Goal: Check status: Check status

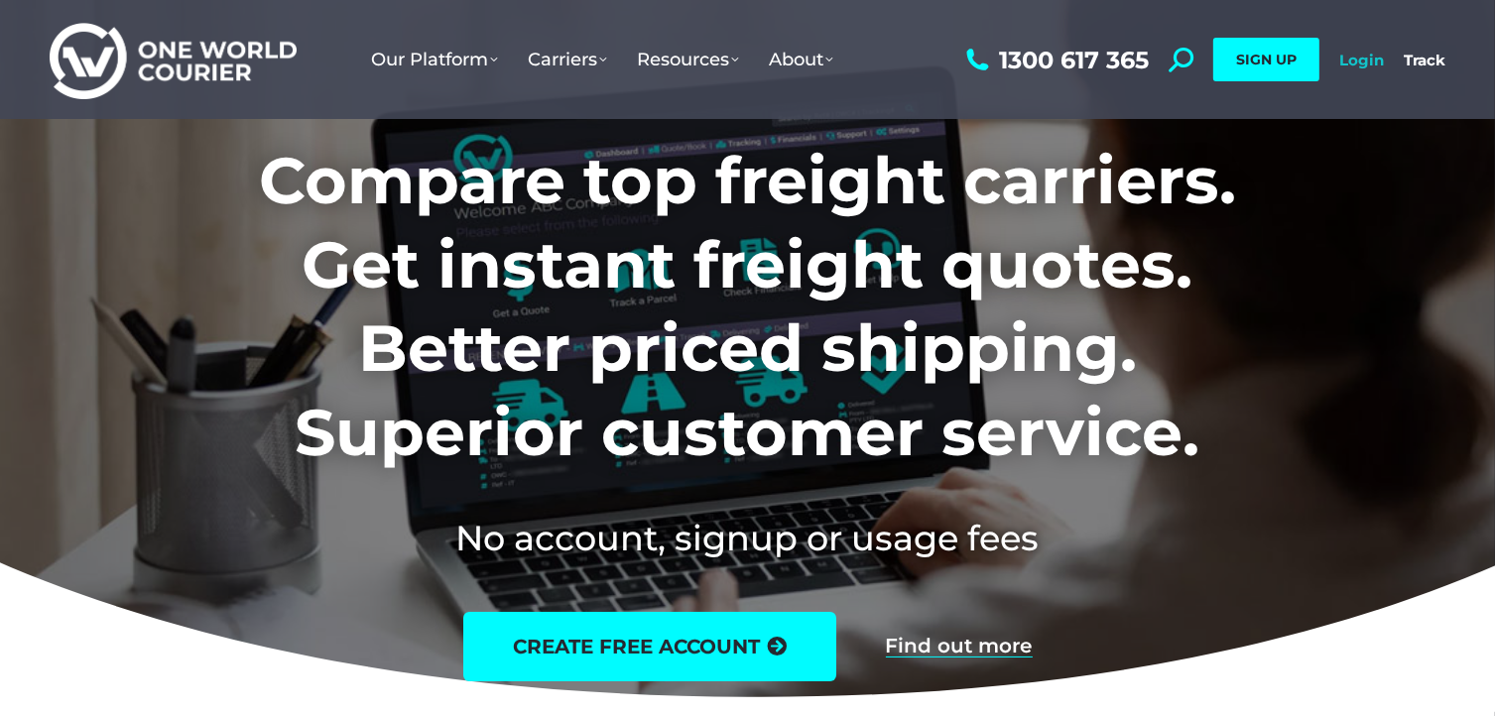
click at [1363, 60] on link "Login" at bounding box center [1361, 60] width 45 height 19
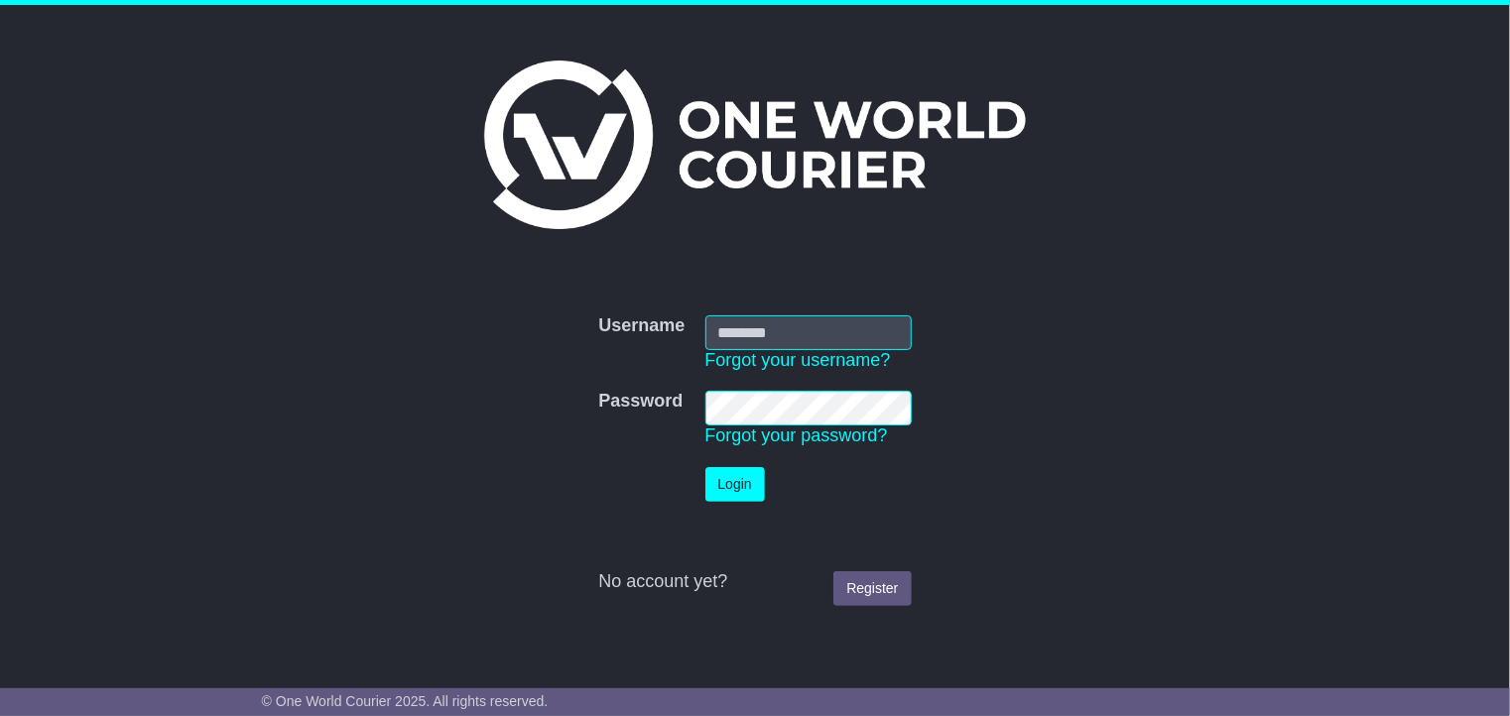
type input "**********"
click at [729, 479] on button "Login" at bounding box center [735, 484] width 60 height 35
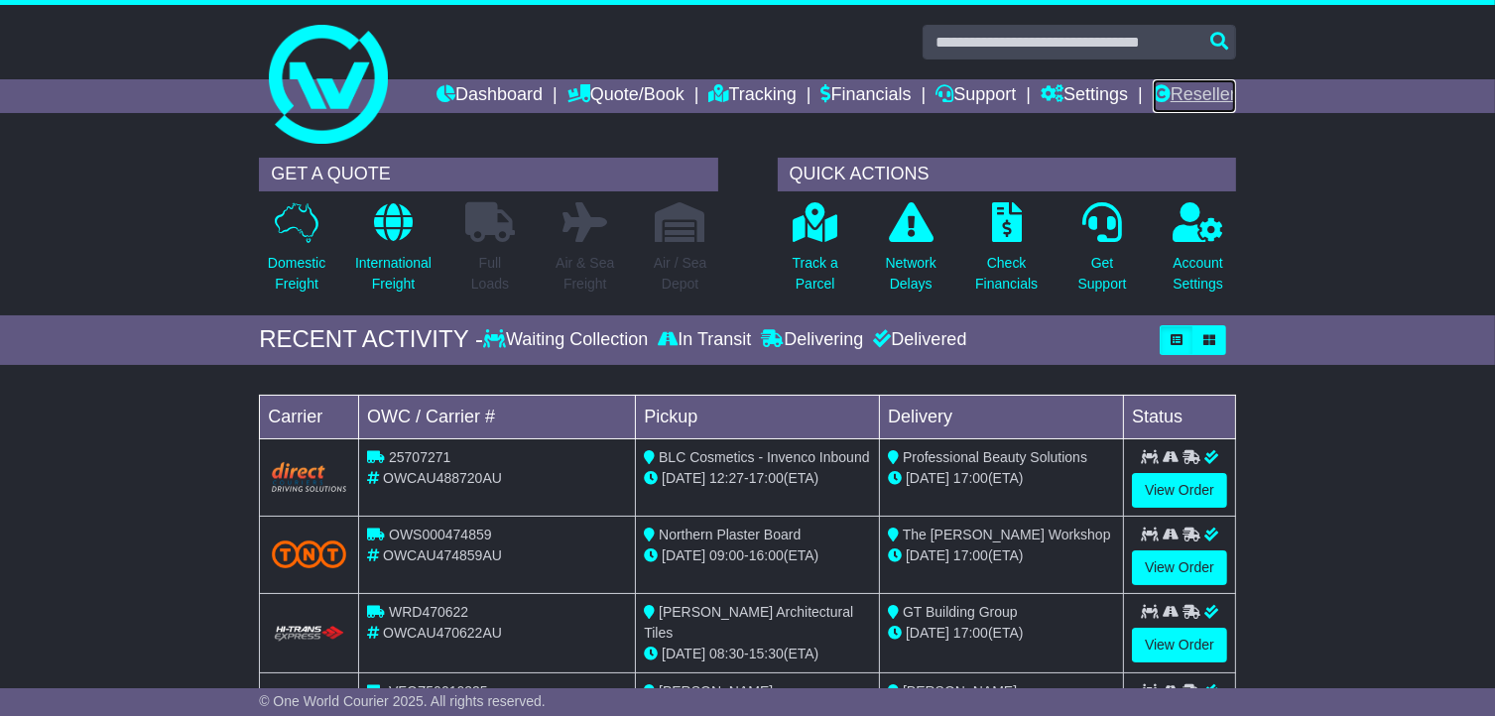
click at [1200, 92] on link "Reseller" at bounding box center [1194, 96] width 83 height 34
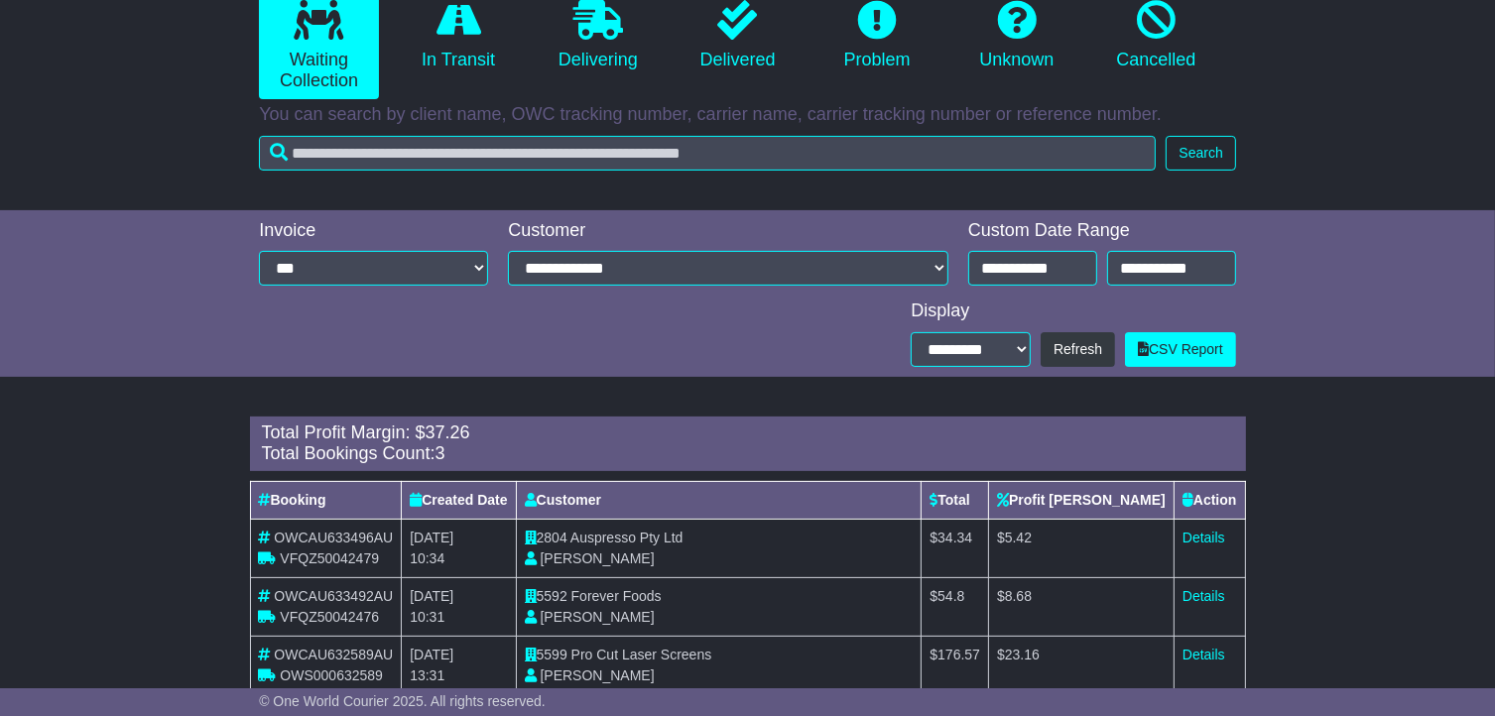
scroll to position [460, 0]
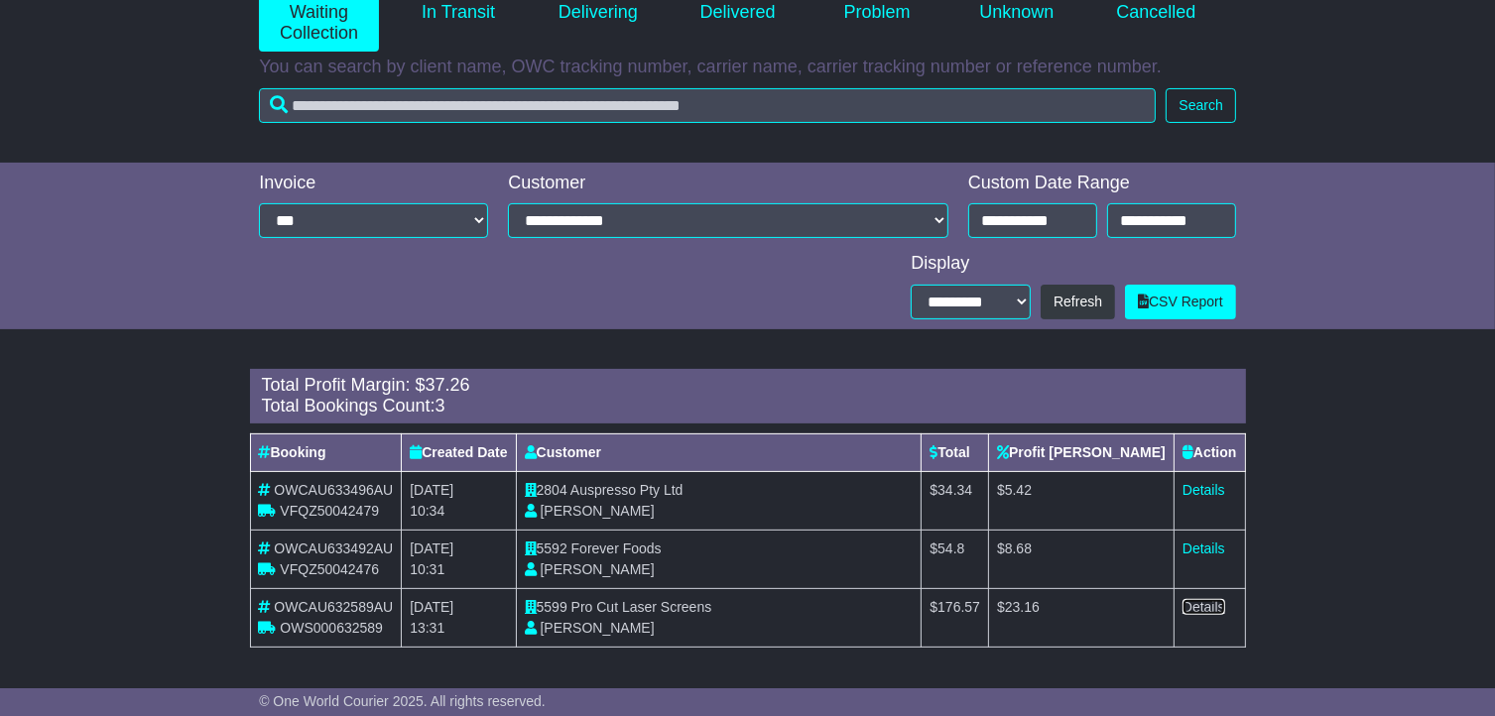
click at [1202, 604] on link "Details" at bounding box center [1204, 607] width 43 height 16
click at [1209, 548] on link "Details" at bounding box center [1204, 549] width 43 height 16
click at [1202, 491] on link "Details" at bounding box center [1204, 490] width 43 height 16
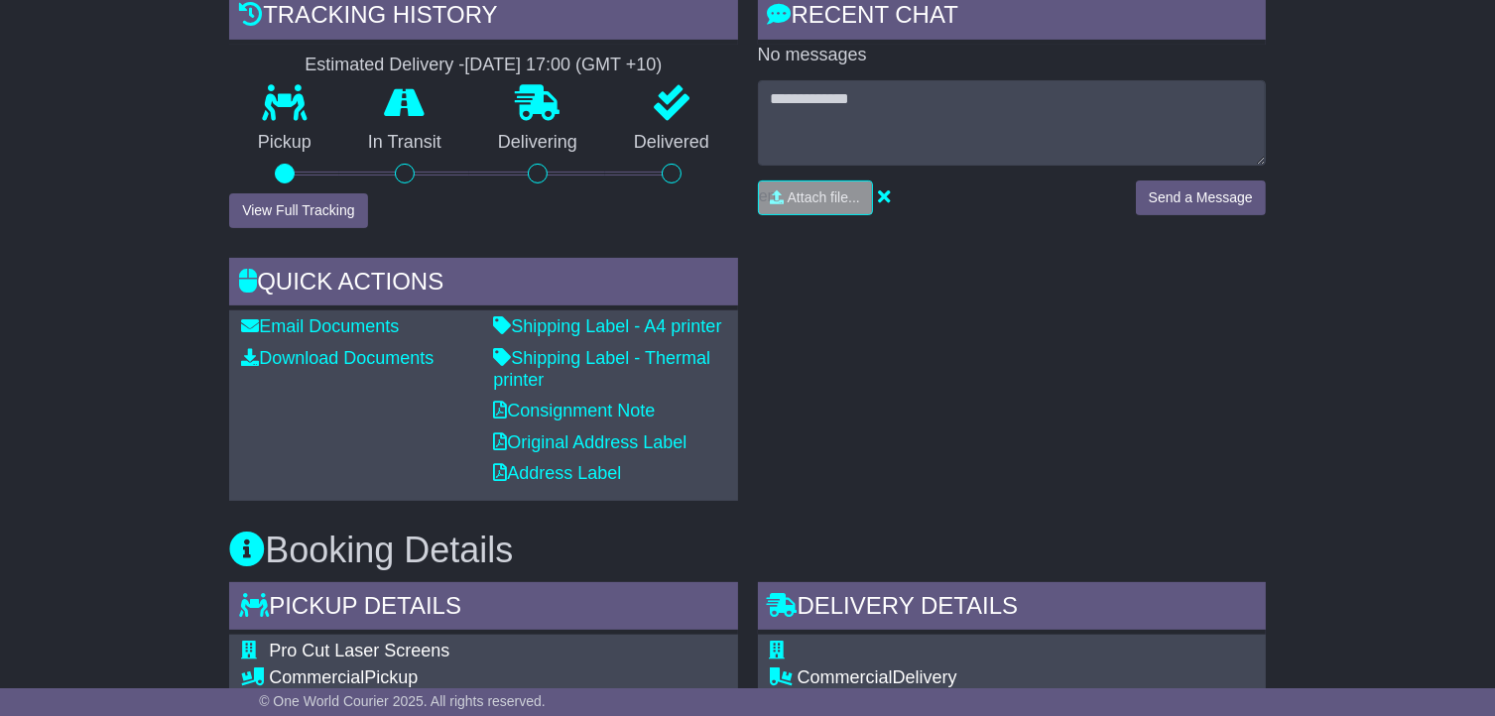
scroll to position [482, 0]
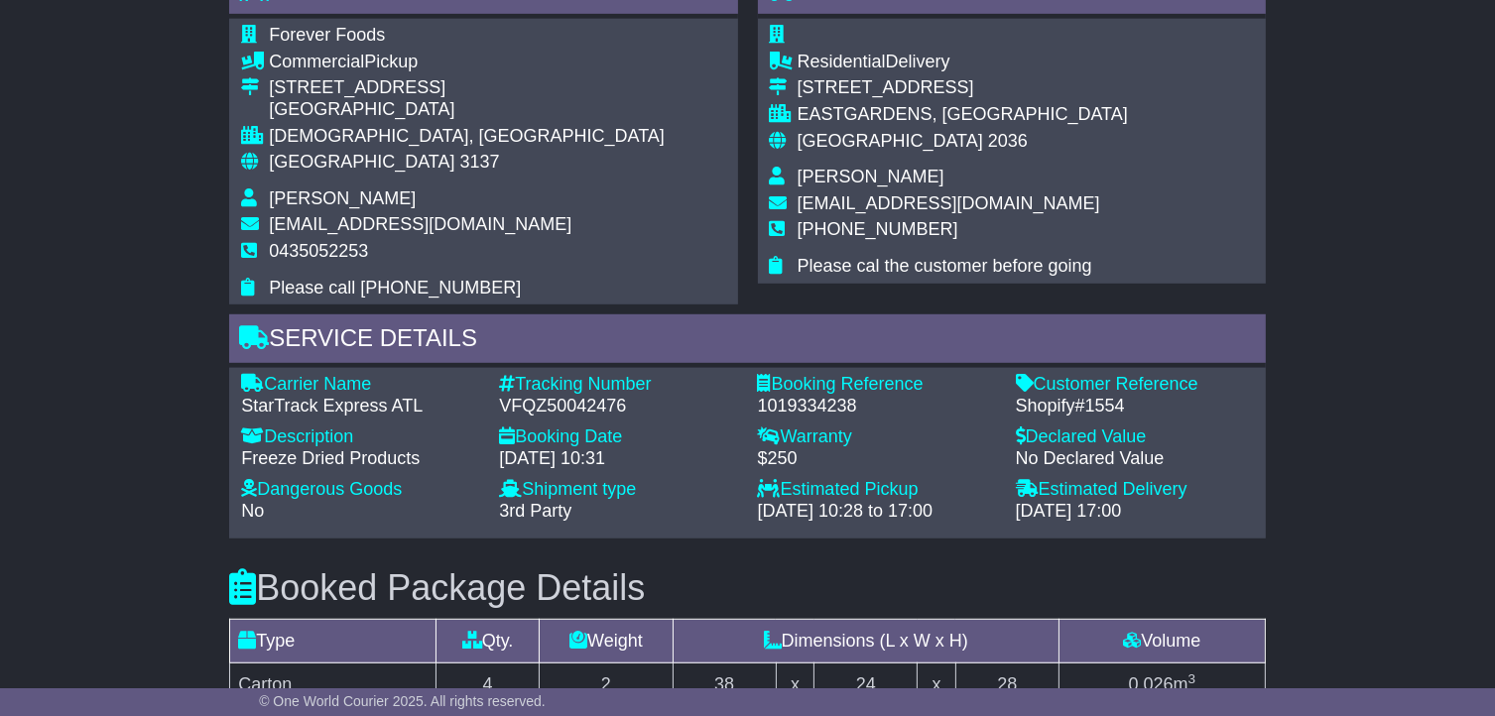
scroll to position [1103, 0]
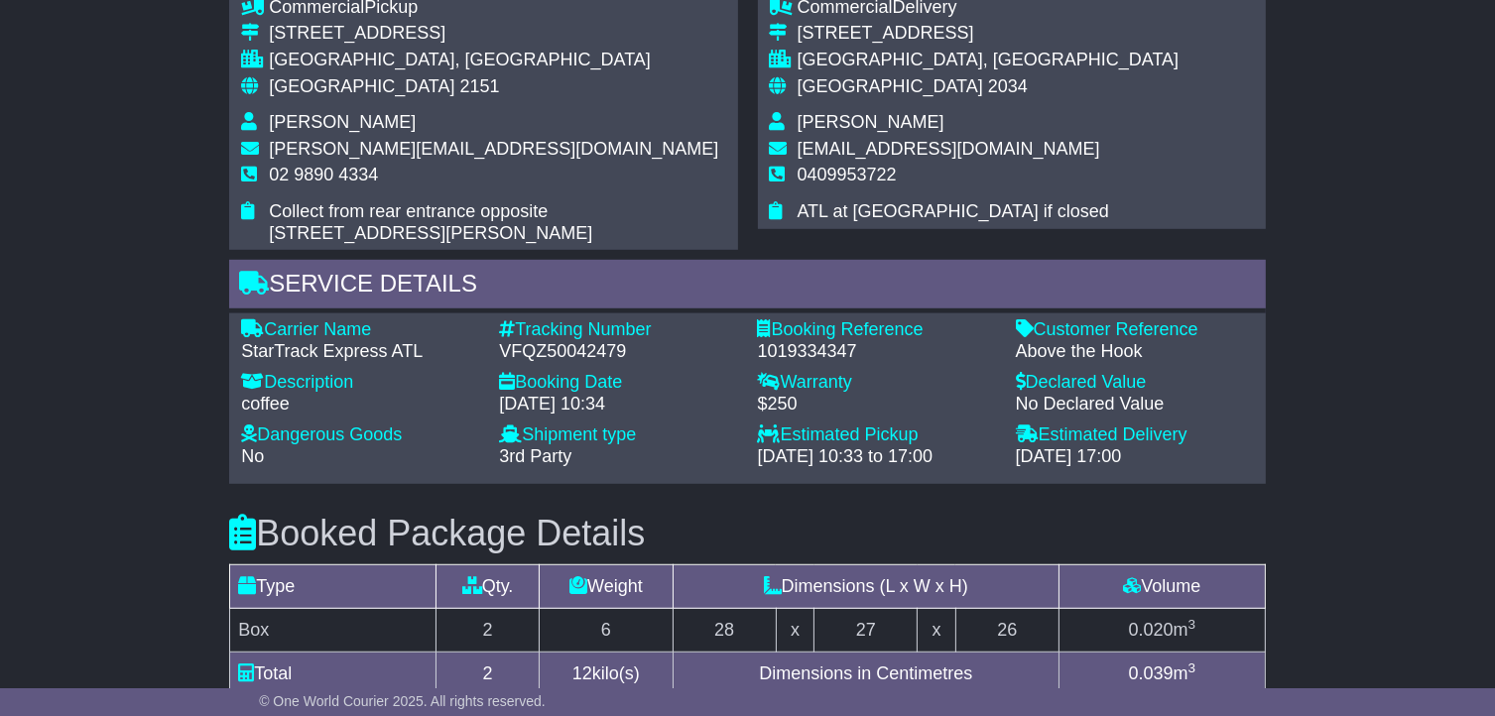
scroll to position [1163, 0]
